Goal: Task Accomplishment & Management: Manage account settings

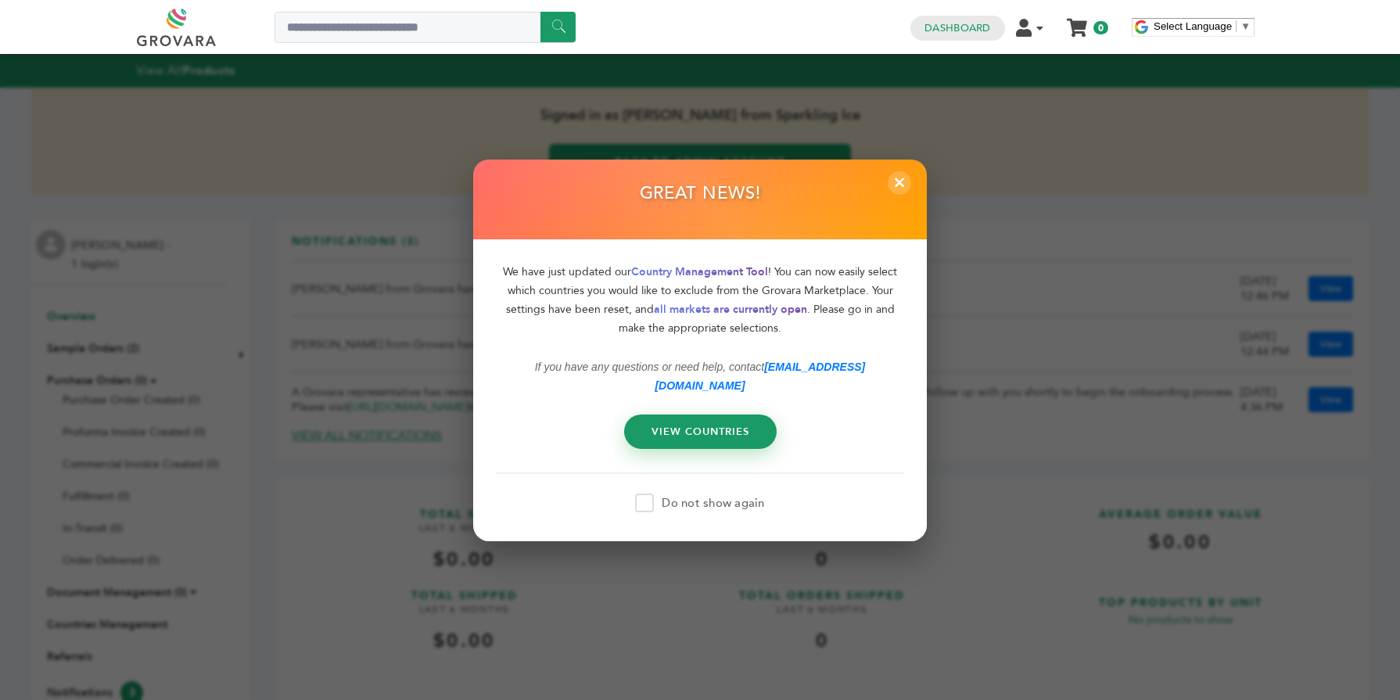
click at [884, 195] on div "GREAT NEWS!" at bounding box center [700, 199] width 454 height 81
click at [893, 195] on span "×" at bounding box center [900, 183] width 26 height 26
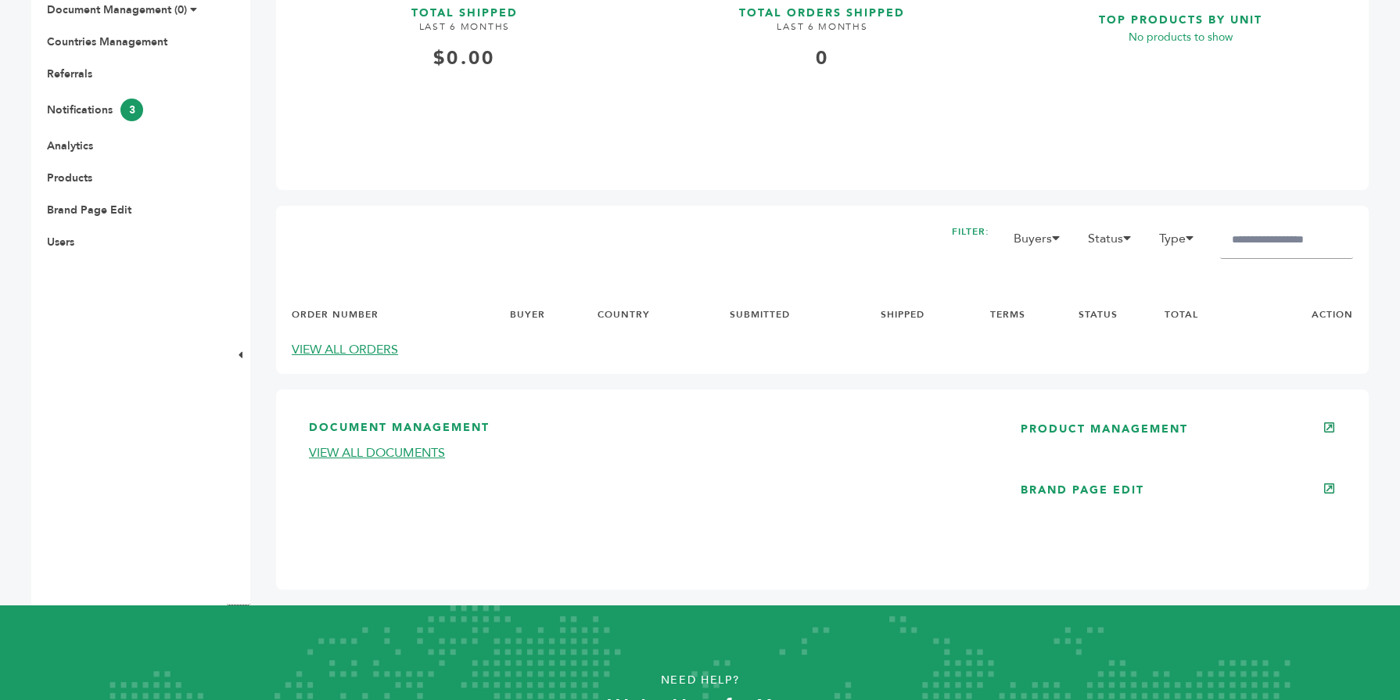
scroll to position [594, 0]
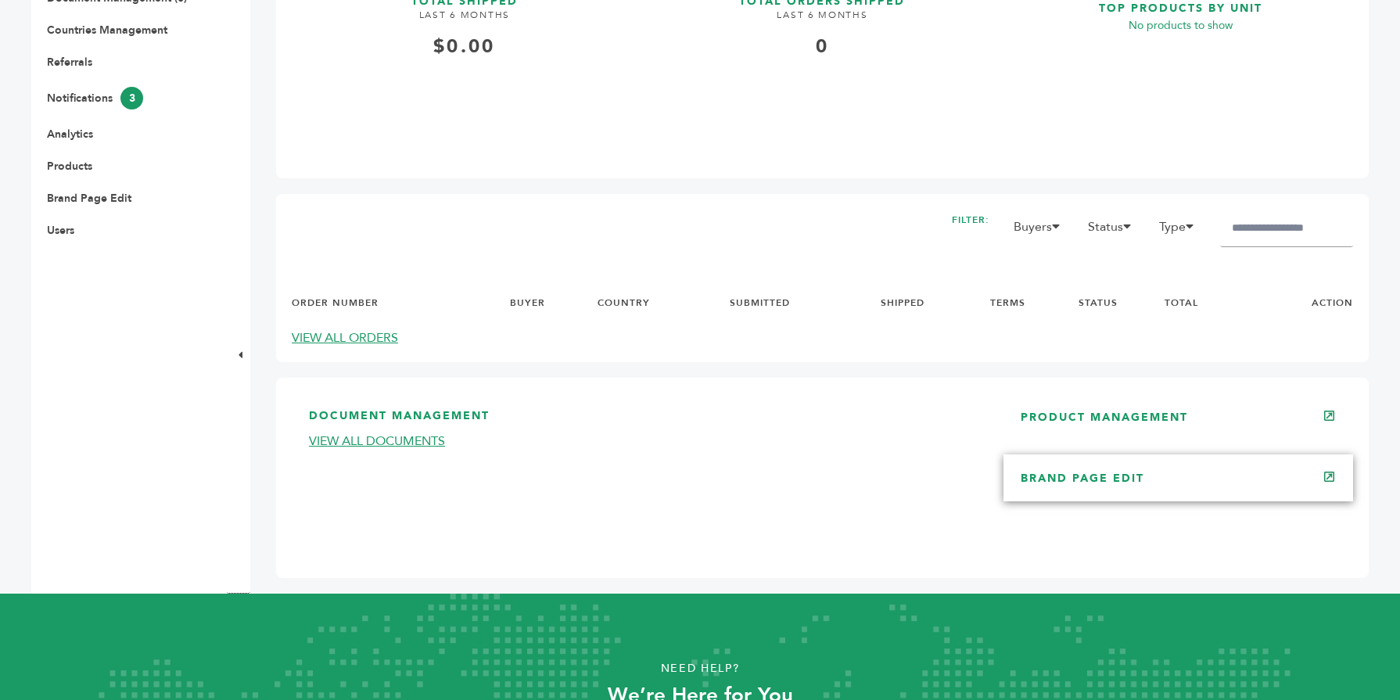
click at [1074, 485] on link "BRAND PAGE EDIT" at bounding box center [1082, 478] width 124 height 15
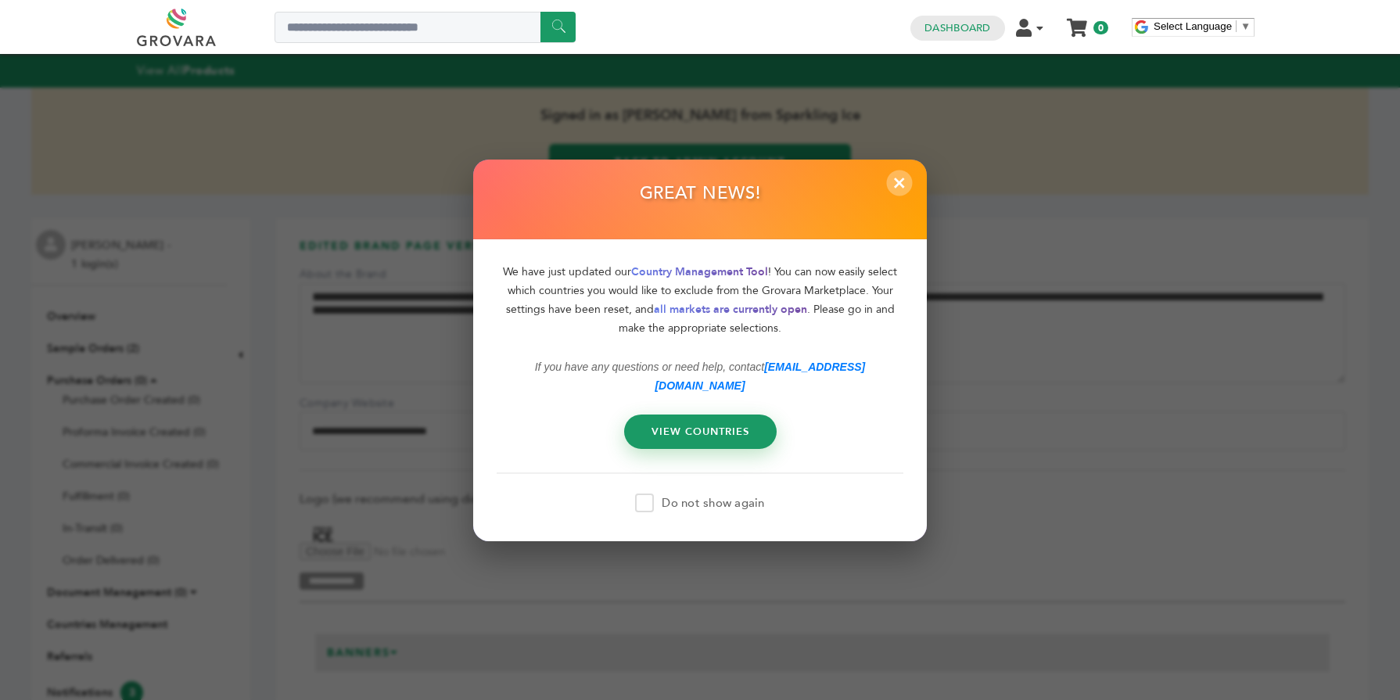
click at [897, 195] on span "×" at bounding box center [900, 183] width 26 height 26
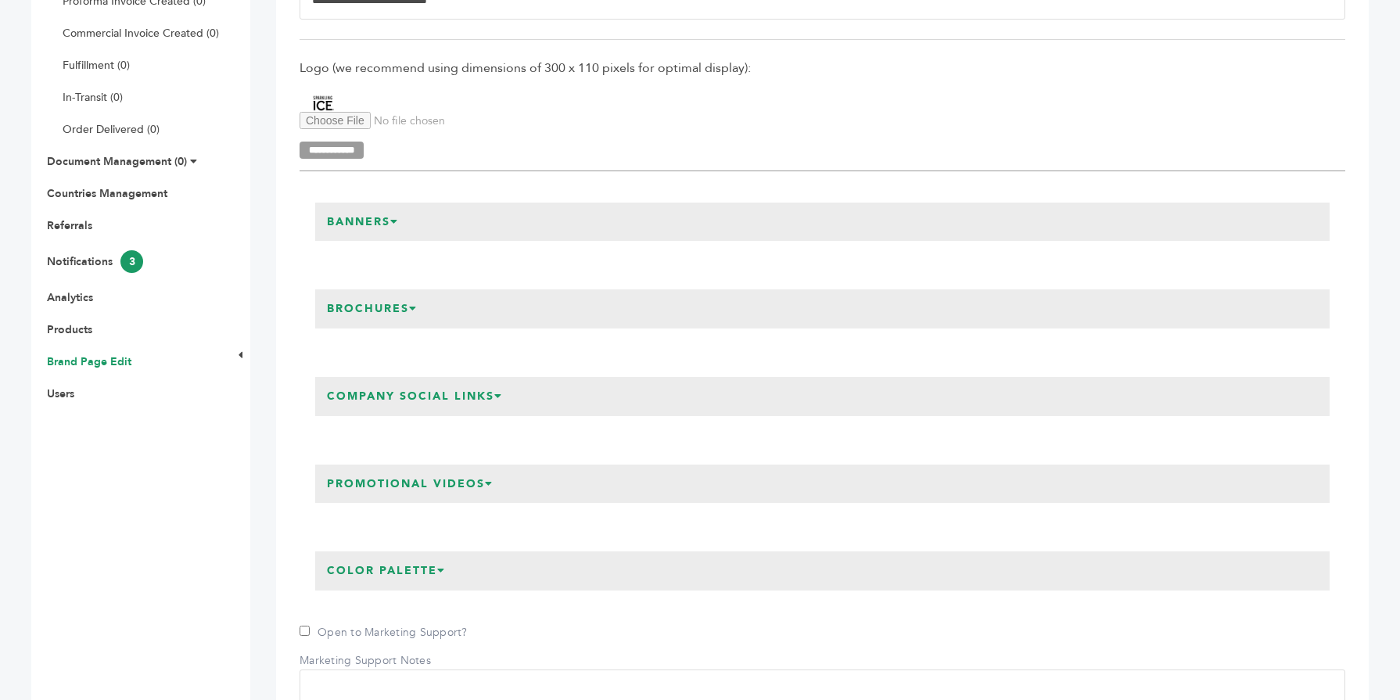
scroll to position [407, 0]
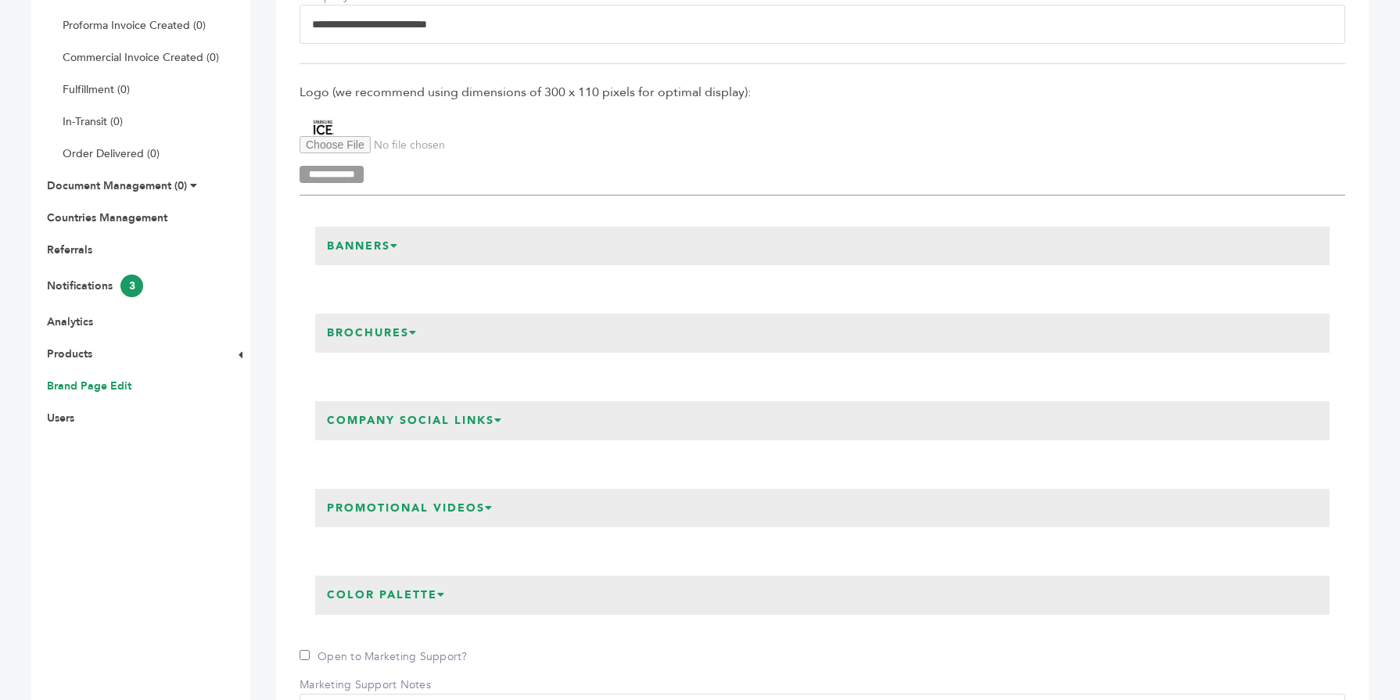
click at [433, 427] on h3 "Company Social Links" at bounding box center [414, 420] width 199 height 39
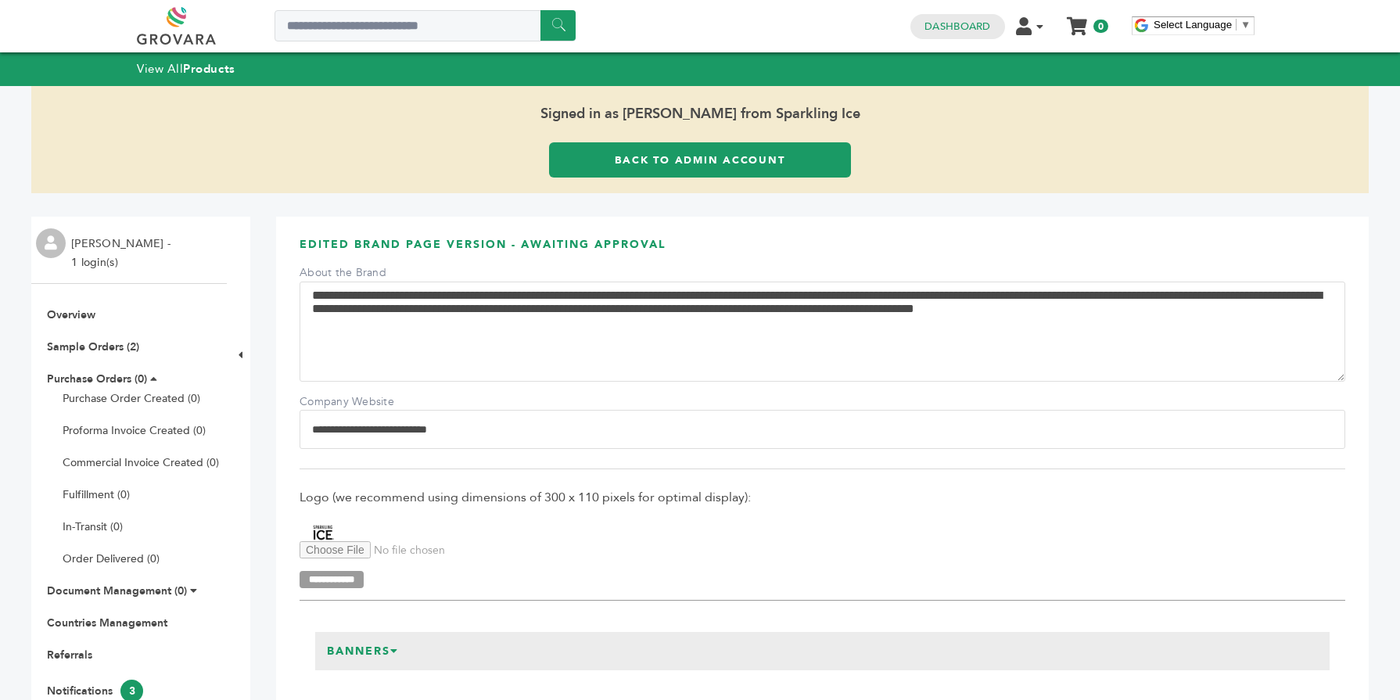
scroll to position [0, 0]
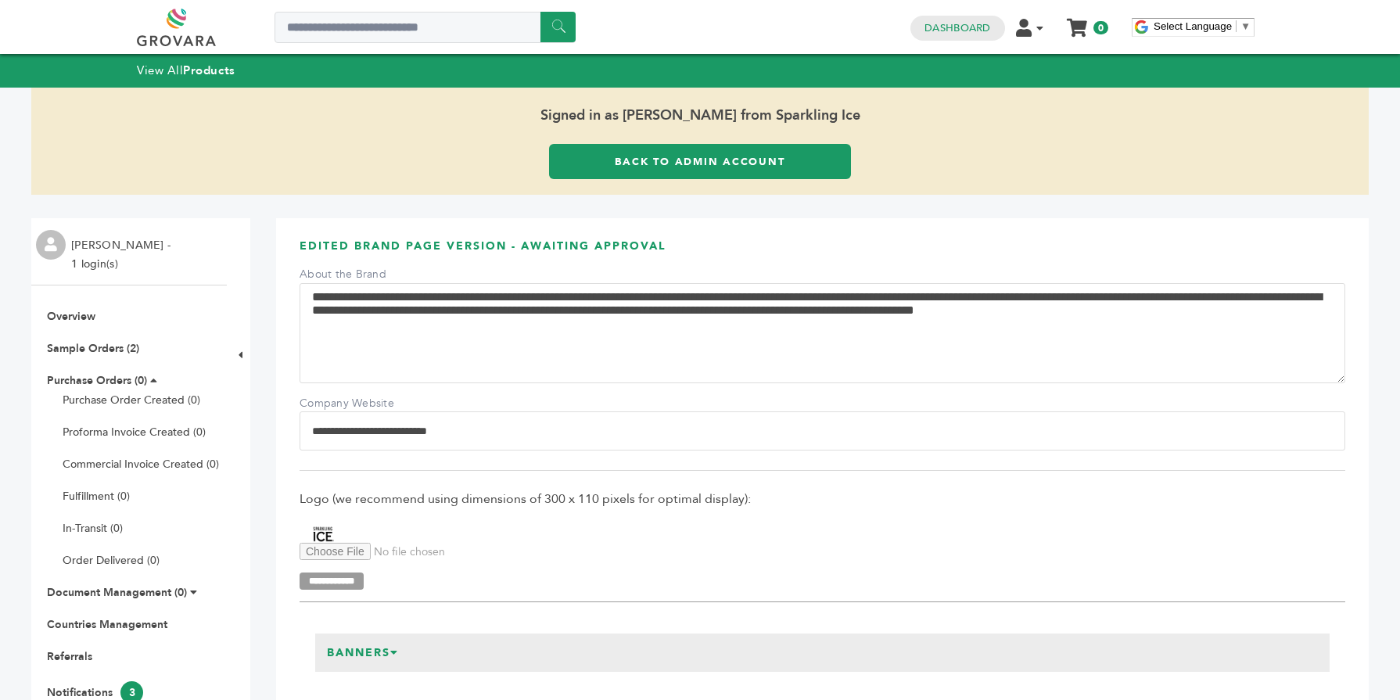
click at [632, 160] on link "Back to Admin Account" at bounding box center [700, 161] width 302 height 35
